Goal: Task Accomplishment & Management: Manage account settings

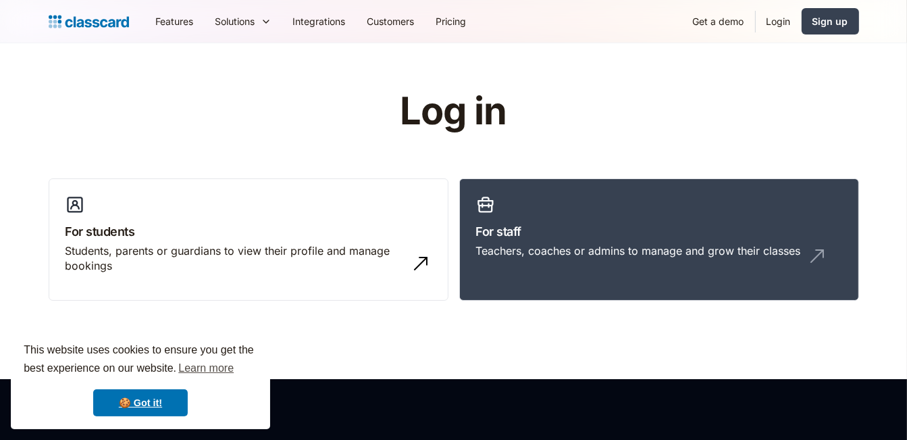
click at [776, 18] on link "Login" at bounding box center [779, 21] width 46 height 30
click at [773, 15] on link "Login" at bounding box center [779, 21] width 46 height 30
click at [777, 17] on link "Login" at bounding box center [779, 21] width 46 height 30
click at [686, 215] on link "For staff Teachers, coaches or admins to manage and grow their classes" at bounding box center [659, 239] width 400 height 123
